Goal: Task Accomplishment & Management: Manage account settings

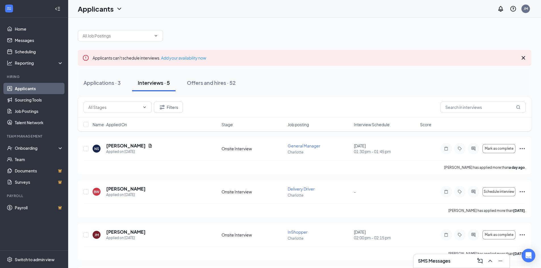
click at [368, 27] on div at bounding box center [304, 32] width 453 height 17
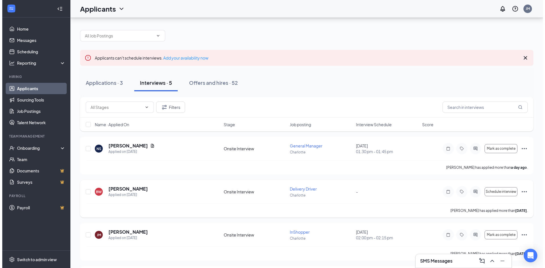
scroll to position [57, 0]
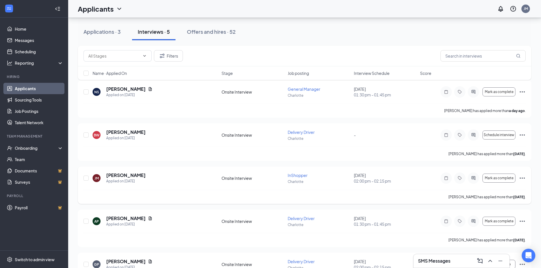
click at [477, 180] on div at bounding box center [472, 178] width 11 height 11
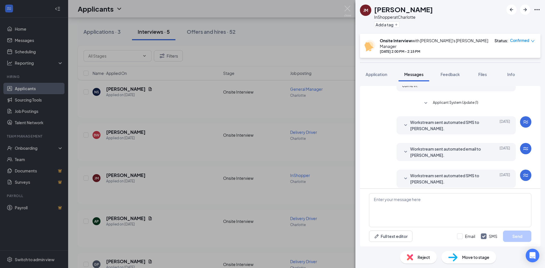
scroll to position [197, 0]
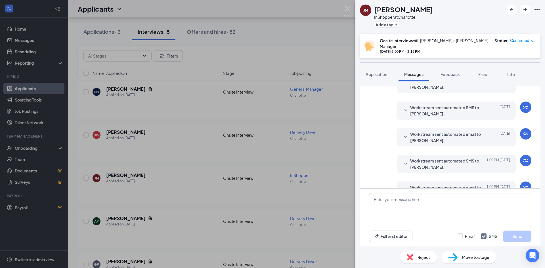
click at [402, 187] on icon "SmallChevronDown" at bounding box center [405, 190] width 7 height 7
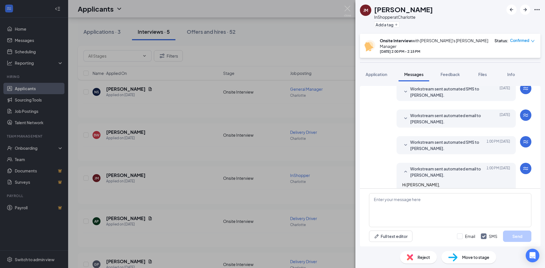
scroll to position [213, 0]
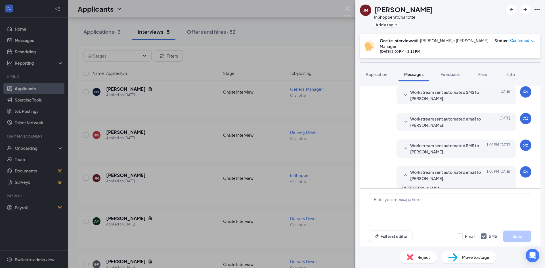
click at [404, 148] on icon "SmallChevronDown" at bounding box center [405, 149] width 3 height 2
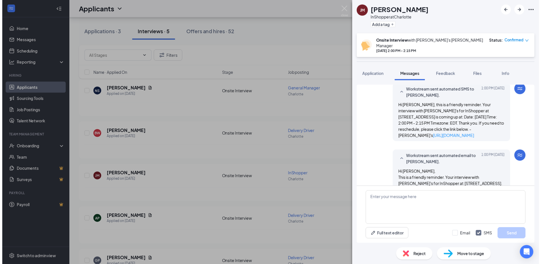
scroll to position [260, 0]
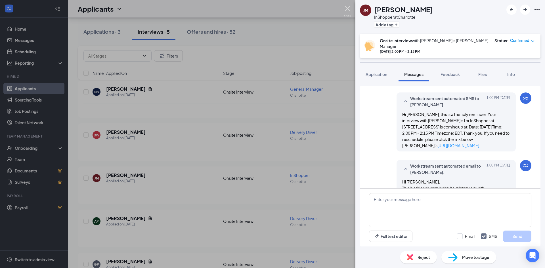
click at [346, 6] on img at bounding box center [347, 11] width 7 height 11
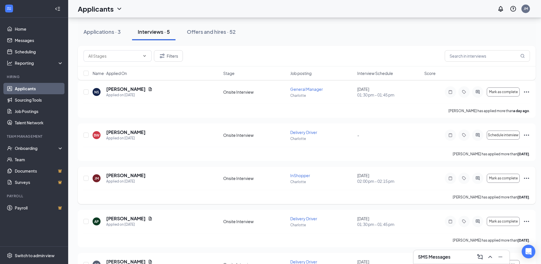
click at [525, 177] on icon "Ellipses" at bounding box center [526, 178] width 7 height 7
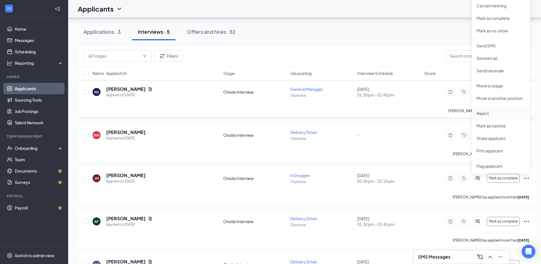
click at [496, 114] on p "Reject" at bounding box center [500, 113] width 49 height 6
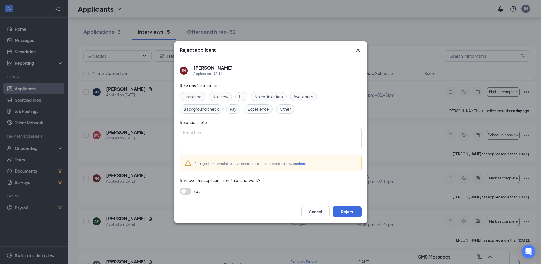
click at [220, 95] on span "No show" at bounding box center [220, 96] width 16 height 6
click at [350, 213] on button "Reject" at bounding box center [347, 211] width 28 height 11
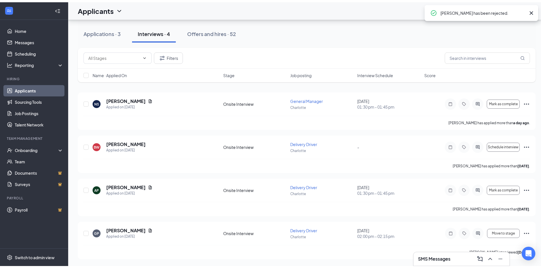
scroll to position [43, 0]
